Goal: Transaction & Acquisition: Purchase product/service

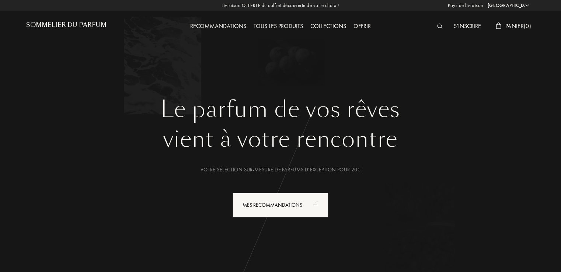
select select "FR"
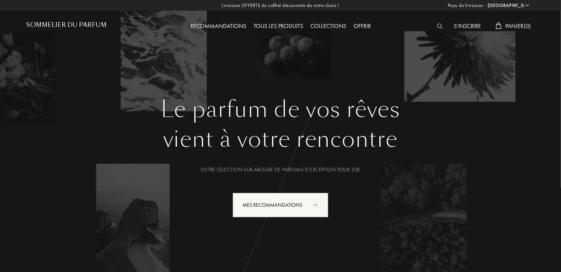
click at [293, 29] on div "Tous les produits" at bounding box center [278, 27] width 57 height 10
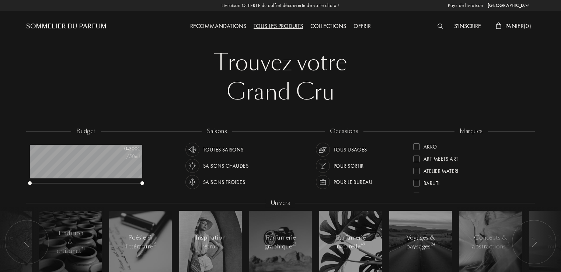
select select "FR"
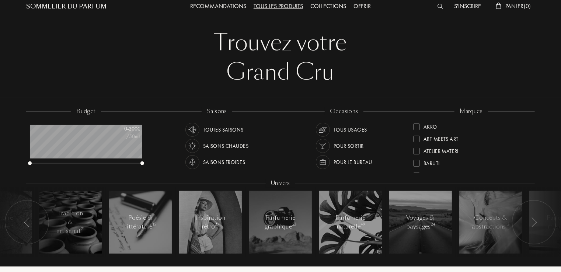
scroll to position [37, 0]
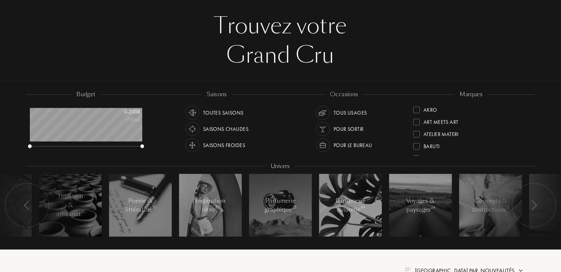
click at [213, 144] on div "Saisons froides" at bounding box center [224, 145] width 42 height 14
click at [198, 114] on div at bounding box center [192, 113] width 14 height 14
click at [326, 117] on img at bounding box center [323, 113] width 10 height 10
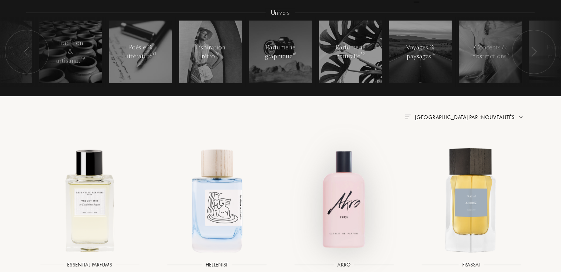
scroll to position [258, 0]
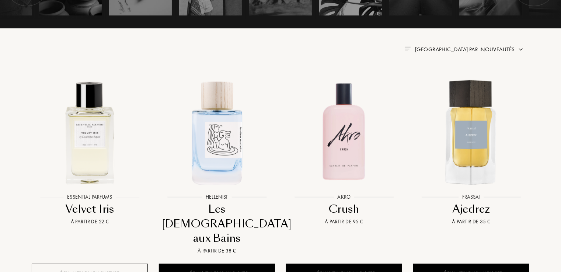
drag, startPoint x: 510, startPoint y: 55, endPoint x: 504, endPoint y: 48, distance: 9.2
click at [471, 215] on div "Ajedrez" at bounding box center [471, 209] width 110 height 14
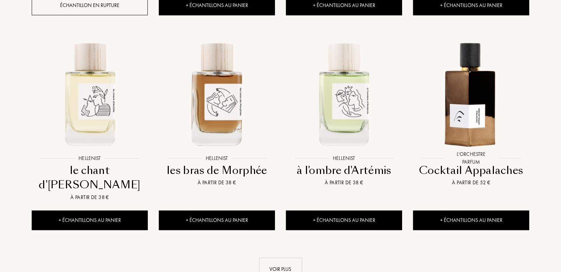
scroll to position [811, 0]
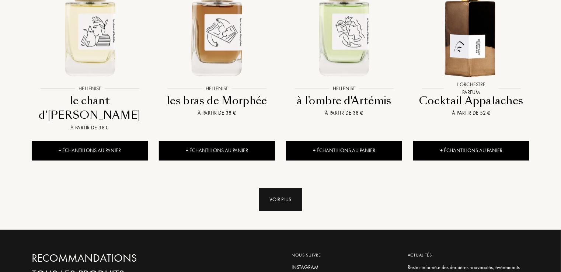
click at [291, 188] on div "Voir plus" at bounding box center [280, 199] width 43 height 23
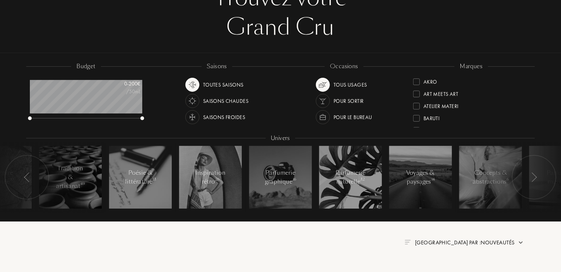
scroll to position [111, 0]
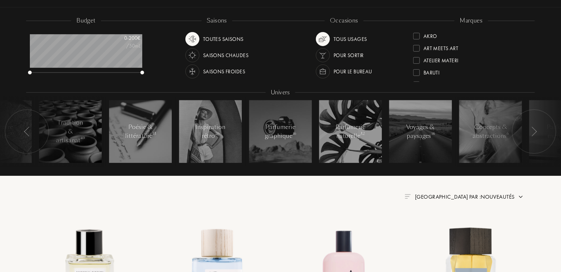
click at [528, 129] on div at bounding box center [534, 131] width 44 height 44
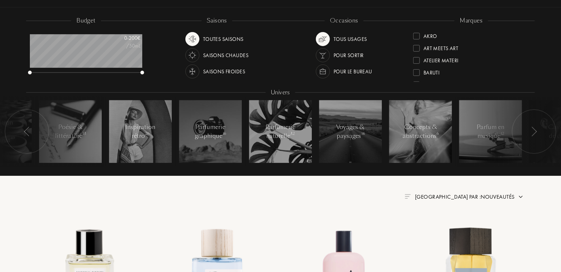
click at [524, 136] on div at bounding box center [534, 131] width 44 height 44
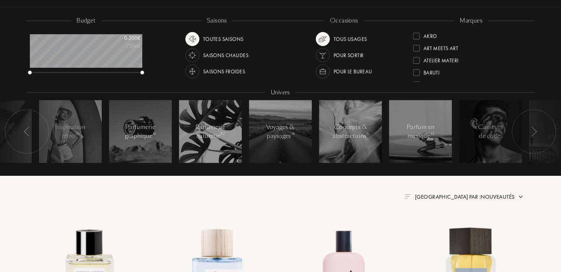
click at [524, 136] on div at bounding box center [534, 131] width 44 height 44
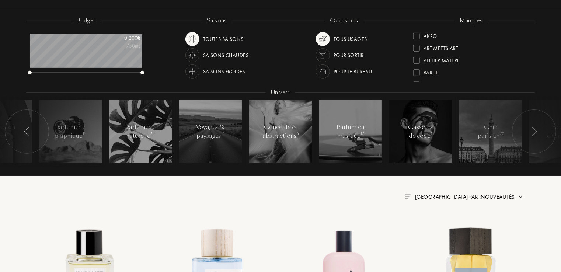
click at [523, 136] on div at bounding box center [534, 131] width 44 height 44
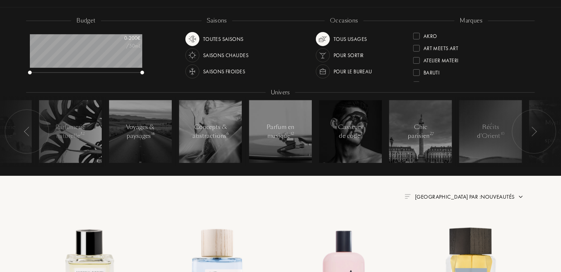
click at [522, 139] on div at bounding box center [534, 131] width 44 height 44
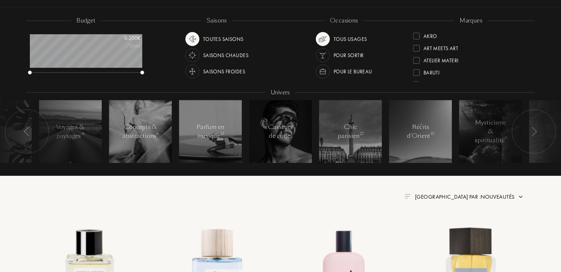
click at [522, 139] on div at bounding box center [534, 131] width 44 height 44
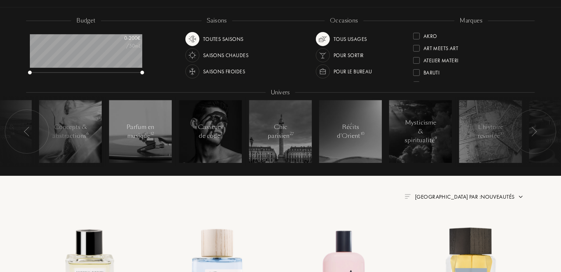
click at [521, 140] on div at bounding box center [534, 131] width 44 height 44
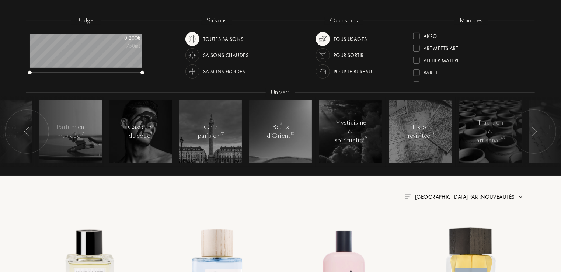
click at [521, 141] on div at bounding box center [534, 131] width 44 height 44
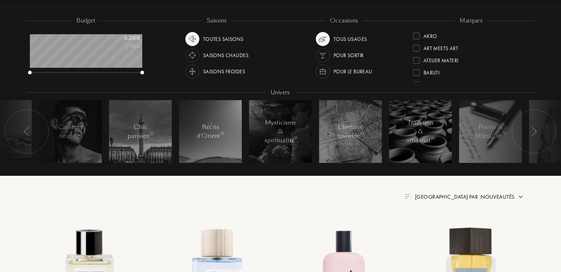
click at [521, 142] on div at bounding box center [534, 131] width 44 height 44
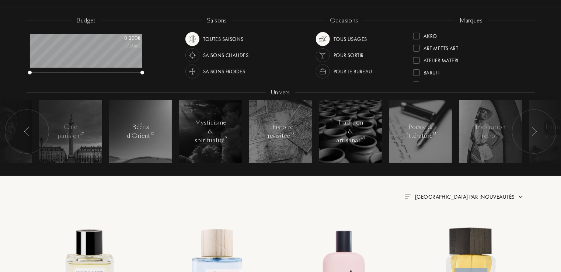
click at [520, 143] on div at bounding box center [534, 131] width 44 height 44
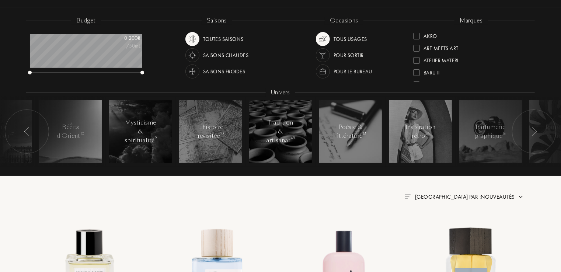
click at [520, 143] on div at bounding box center [534, 131] width 44 height 44
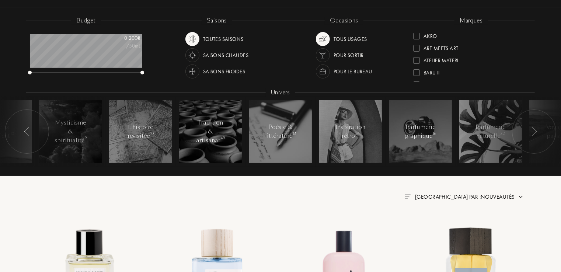
click at [522, 141] on div at bounding box center [534, 131] width 44 height 44
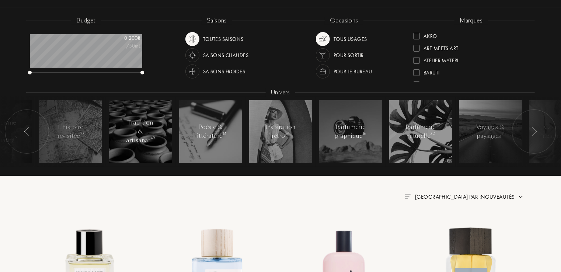
click at [522, 142] on div at bounding box center [534, 131] width 44 height 44
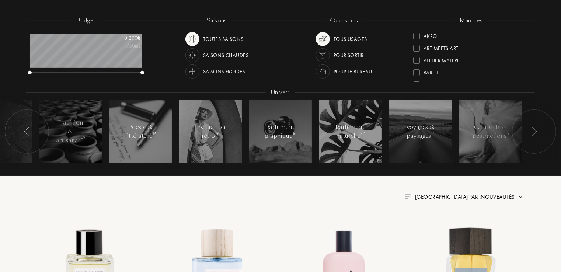
click at [522, 141] on div at bounding box center [534, 131] width 44 height 44
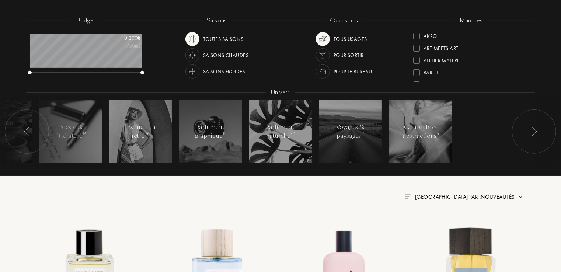
click at [524, 142] on div at bounding box center [534, 131] width 44 height 44
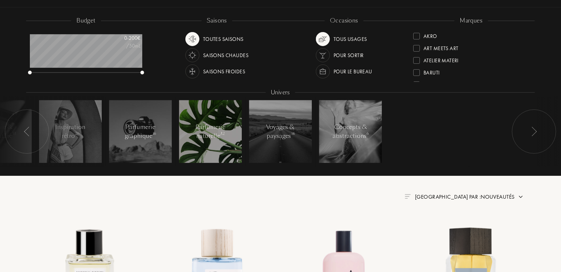
click at [223, 127] on div "Parfumerie naturelle 32" at bounding box center [210, 132] width 31 height 18
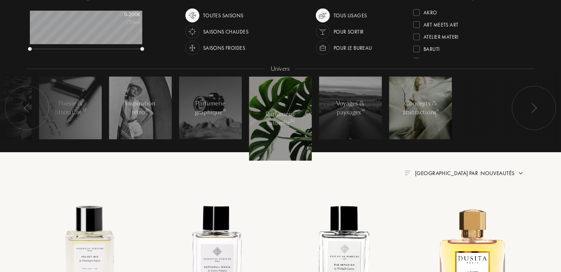
scroll to position [111, 0]
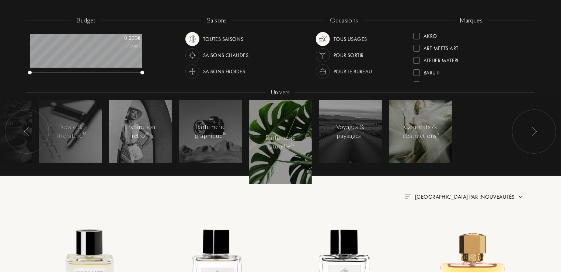
drag, startPoint x: 417, startPoint y: 132, endPoint x: 418, endPoint y: 136, distance: 5.0
click at [418, 136] on div "Concepts & abstractions 6" at bounding box center [421, 132] width 36 height 18
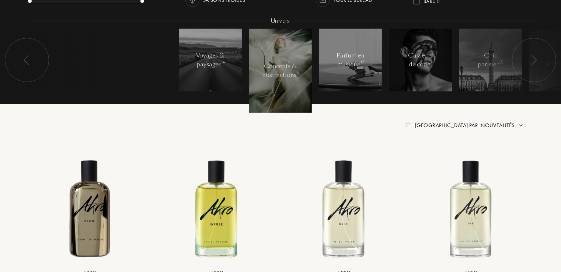
scroll to position [184, 0]
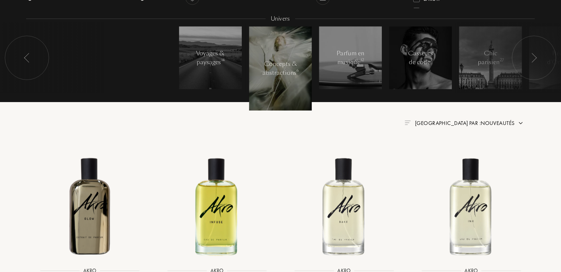
click at [529, 62] on div at bounding box center [534, 58] width 44 height 44
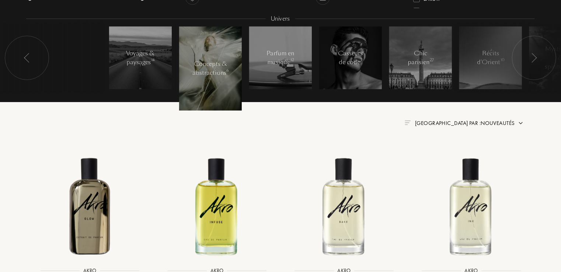
click at [529, 60] on div at bounding box center [534, 58] width 44 height 44
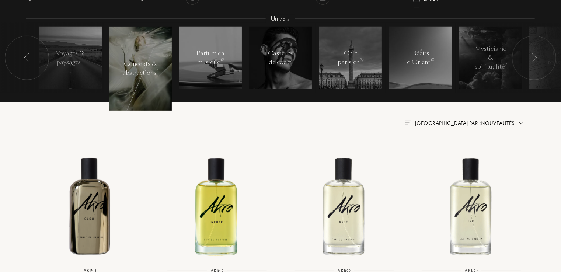
drag, startPoint x: 529, startPoint y: 60, endPoint x: 529, endPoint y: 66, distance: 5.9
click at [529, 66] on div at bounding box center [534, 58] width 44 height 44
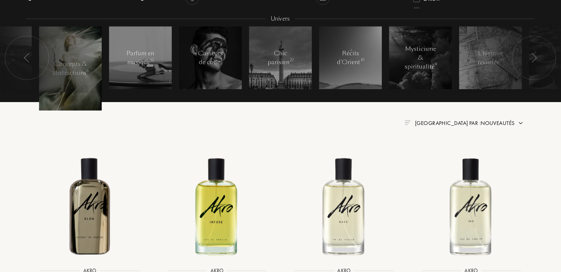
drag, startPoint x: 529, startPoint y: 66, endPoint x: 525, endPoint y: 70, distance: 5.5
click at [525, 70] on div at bounding box center [534, 58] width 44 height 44
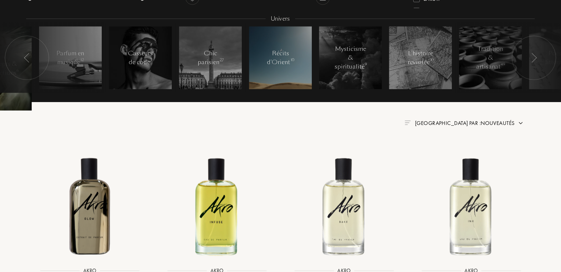
click at [268, 55] on div "Récits d'Orient 10" at bounding box center [280, 58] width 31 height 18
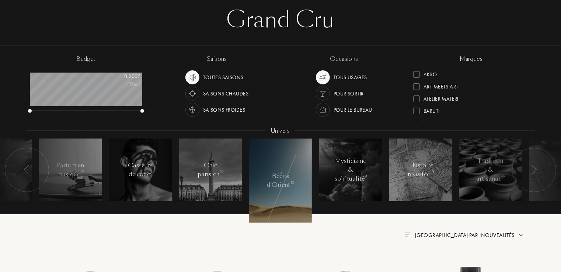
scroll to position [111, 0]
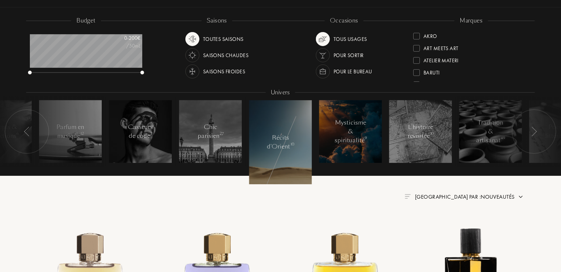
click at [357, 142] on div "Mysticisme & spiritualité 9" at bounding box center [351, 131] width 32 height 27
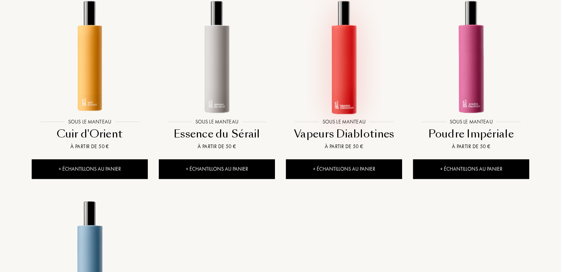
scroll to position [553, 0]
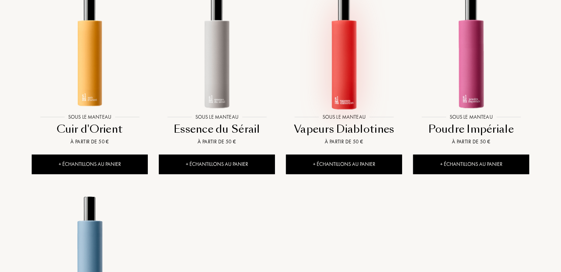
click at [346, 82] on img at bounding box center [344, 52] width 115 height 115
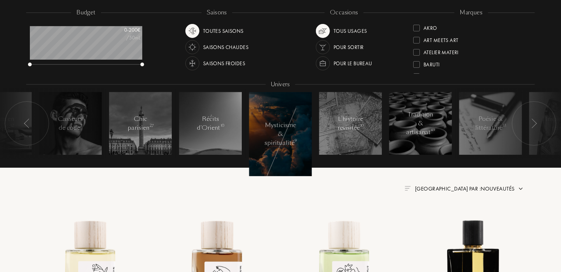
scroll to position [184, 0]
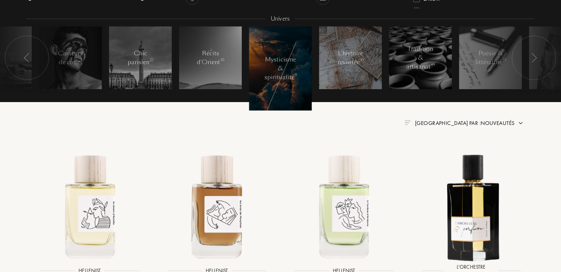
click at [348, 63] on div "L'histoire revisitée 10" at bounding box center [350, 58] width 31 height 18
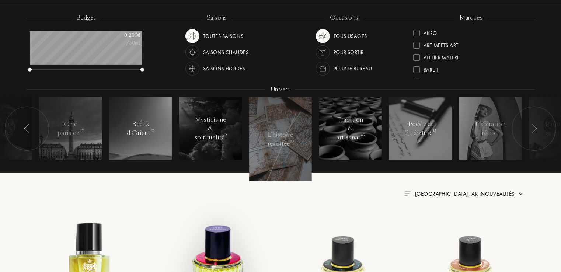
scroll to position [111, 0]
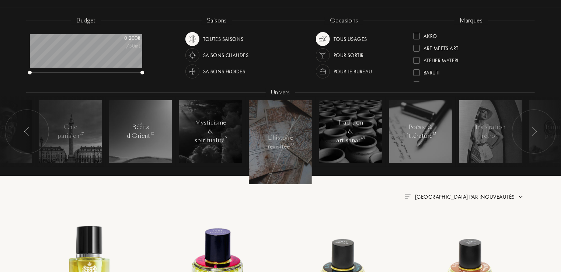
click at [81, 142] on div at bounding box center [49, 132] width 111 height 70
click at [88, 136] on div at bounding box center [49, 132] width 111 height 70
click at [31, 130] on div at bounding box center [27, 131] width 44 height 44
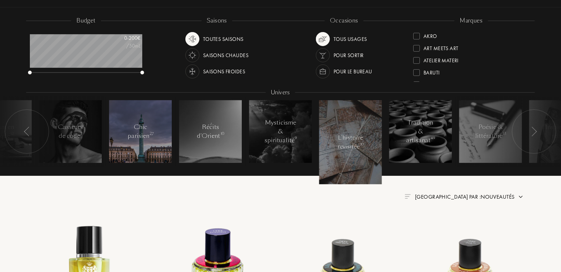
drag, startPoint x: 110, startPoint y: 112, endPoint x: 125, endPoint y: 120, distance: 17.7
click at [123, 119] on div at bounding box center [140, 131] width 63 height 63
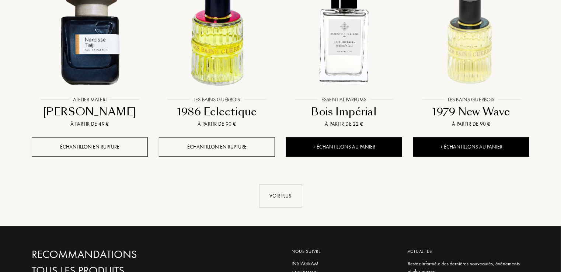
scroll to position [811, 0]
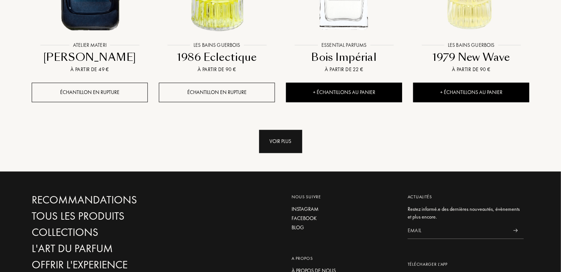
click at [277, 139] on div "Voir plus" at bounding box center [280, 141] width 43 height 23
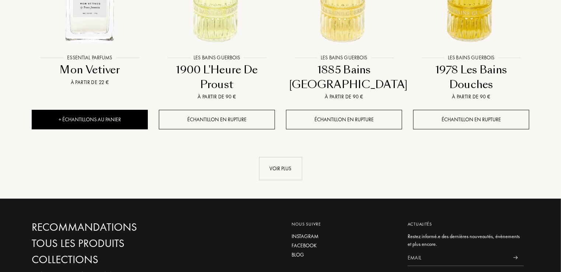
scroll to position [1401, 0]
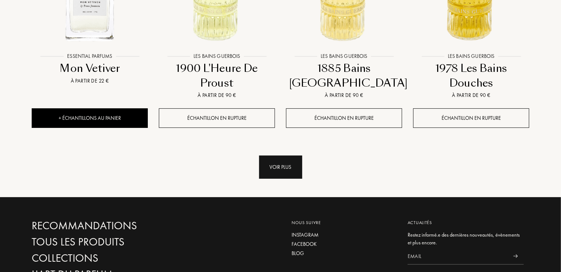
click at [273, 164] on div "Voir plus" at bounding box center [280, 167] width 43 height 23
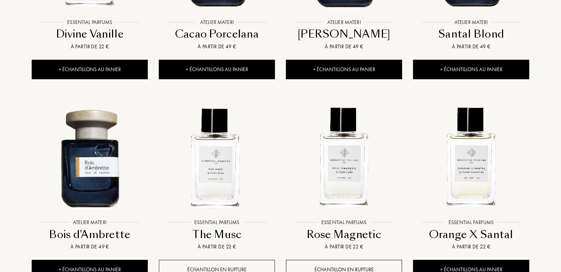
scroll to position [1032, 0]
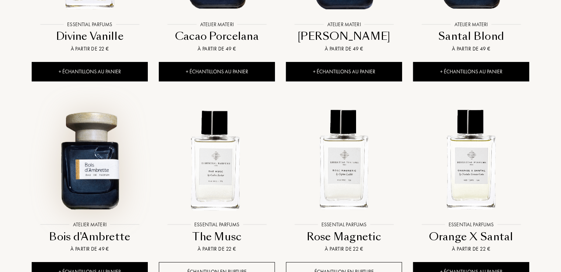
drag, startPoint x: 106, startPoint y: 181, endPoint x: 114, endPoint y: 178, distance: 8.4
click at [106, 181] on img at bounding box center [89, 159] width 115 height 115
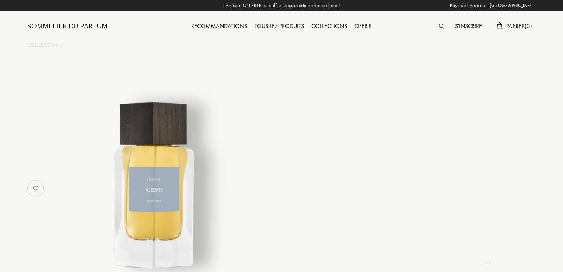
select select "FR"
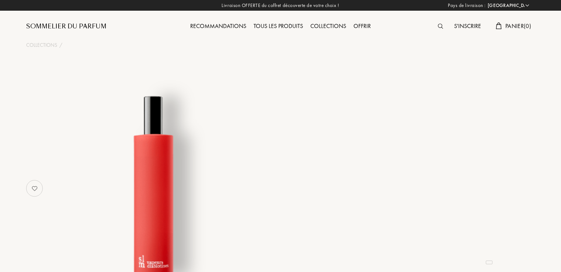
select select "FR"
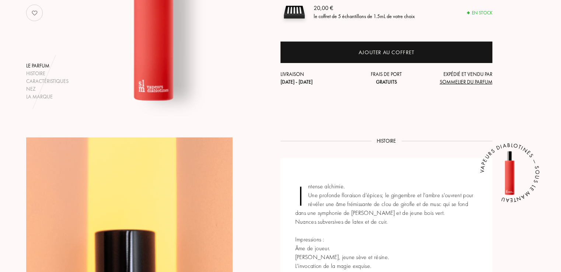
scroll to position [74, 0]
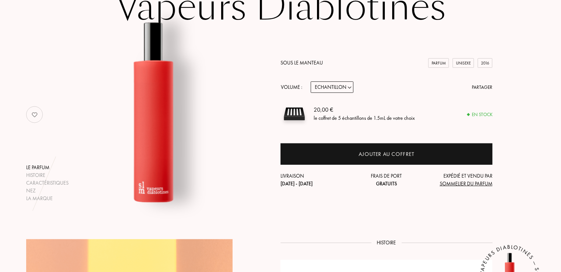
click at [336, 93] on div "Sous le Manteau Parfum Unisexe 2016 Volume : Echantillon 14mL 50mL 100mL Partag…" at bounding box center [387, 123] width 212 height 129
click at [337, 88] on select "Echantillon 14mL 50mL 100mL" at bounding box center [332, 86] width 43 height 11
select select "1"
click at [311, 81] on select "Echantillon 14mL 50mL 100mL" at bounding box center [332, 86] width 43 height 11
select select "1"
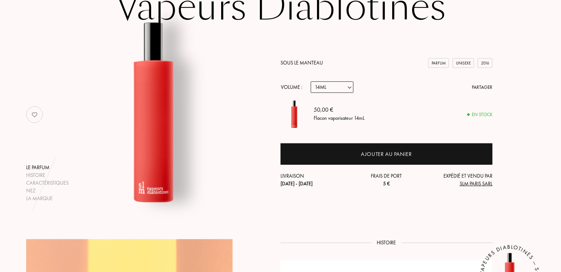
click at [334, 91] on select "Echantillon 14mL 50mL 100mL" at bounding box center [332, 86] width 43 height 11
select select "2"
click at [311, 81] on select "Echantillon 14mL 50mL 100mL" at bounding box center [332, 86] width 43 height 11
select select "2"
click at [339, 86] on select "Echantillon 14mL 50mL 100mL" at bounding box center [332, 86] width 43 height 11
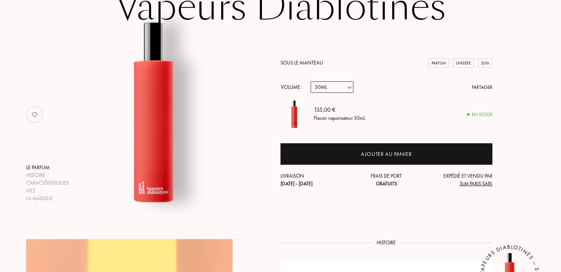
select select "3"
click at [311, 81] on select "Echantillon 14mL 50mL 100mL" at bounding box center [332, 86] width 43 height 11
select select "3"
click at [38, 176] on div "Histoire" at bounding box center [47, 175] width 42 height 8
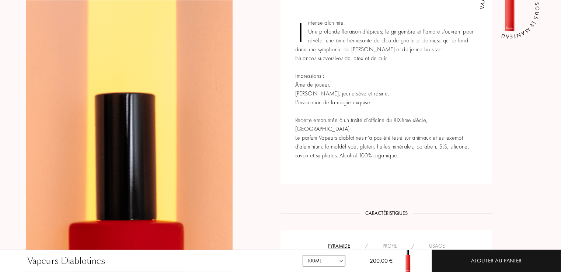
scroll to position [261, 0]
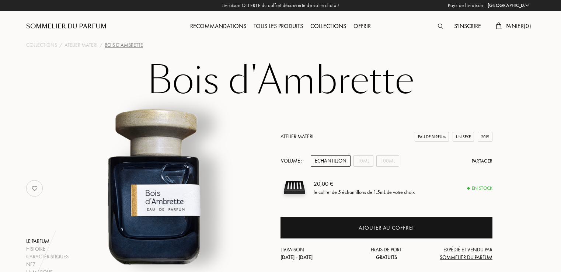
select select "FR"
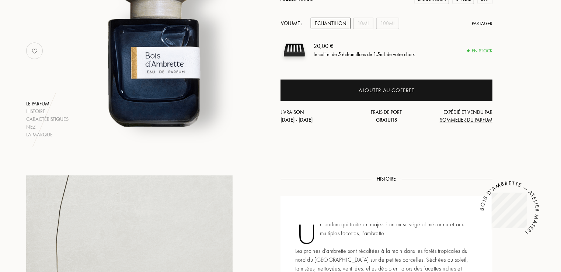
scroll to position [147, 0]
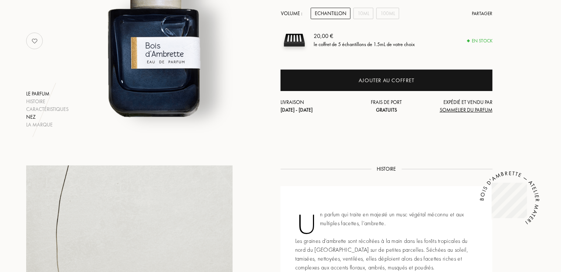
click at [35, 116] on div "Nez" at bounding box center [47, 117] width 42 height 8
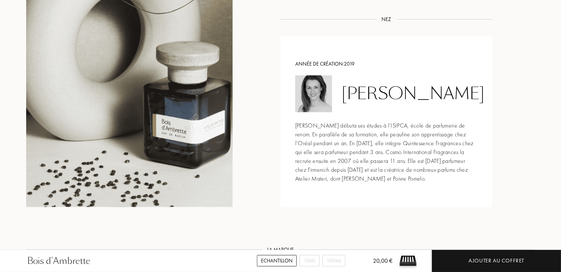
scroll to position [805, 0]
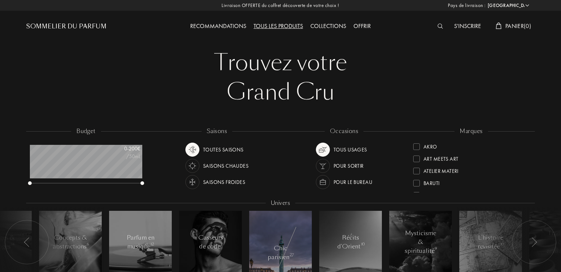
select select "FR"
